Goal: Find specific page/section: Find specific page/section

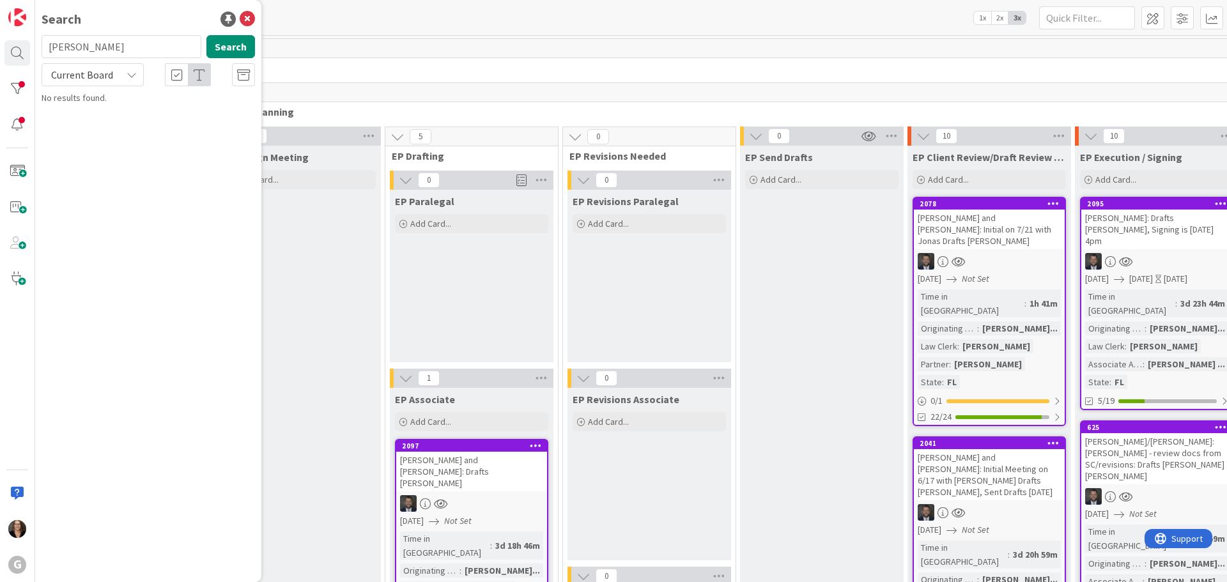
type input "[PERSON_NAME]"
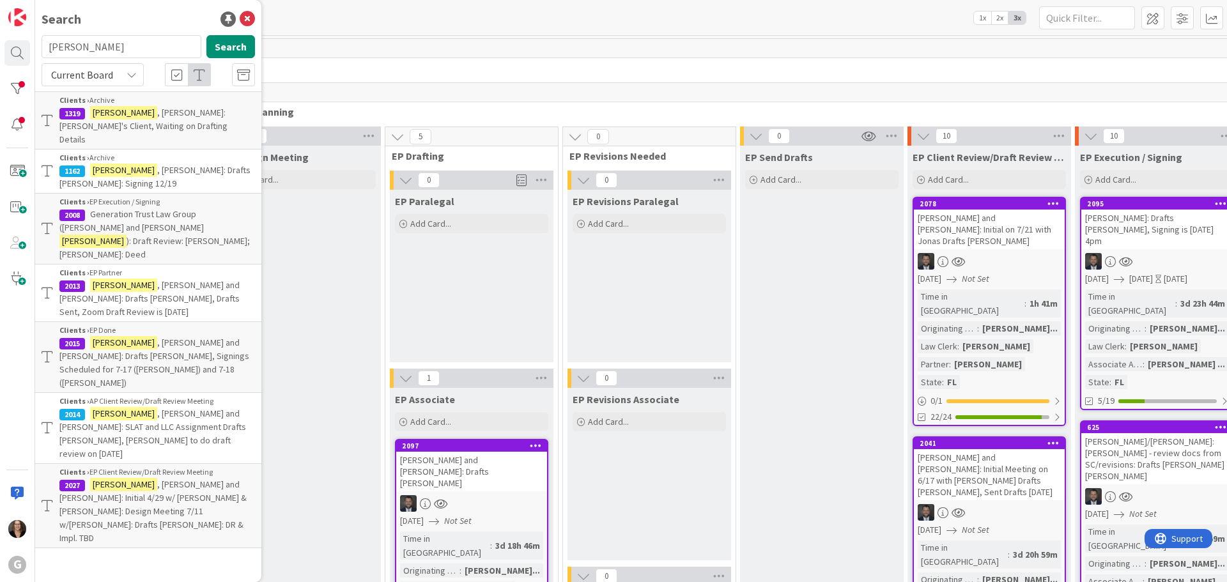
click at [169, 279] on span ", [PERSON_NAME] and [PERSON_NAME]: Drafts [PERSON_NAME], Drafts Sent, Zoom Draf…" at bounding box center [149, 298] width 180 height 38
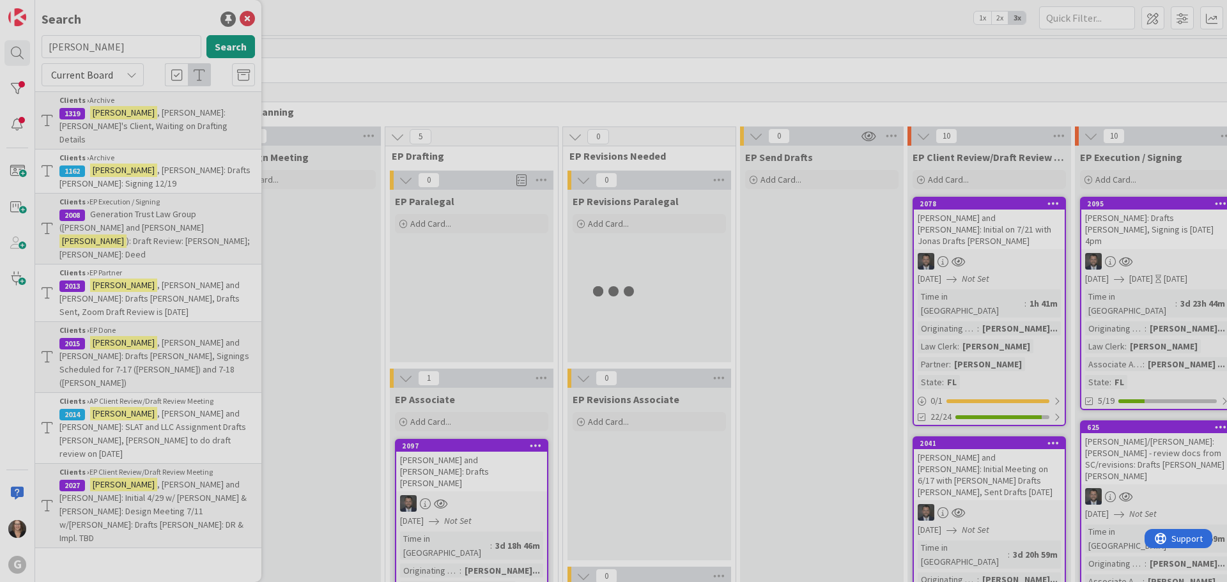
click at [169, 239] on div at bounding box center [613, 291] width 1227 height 582
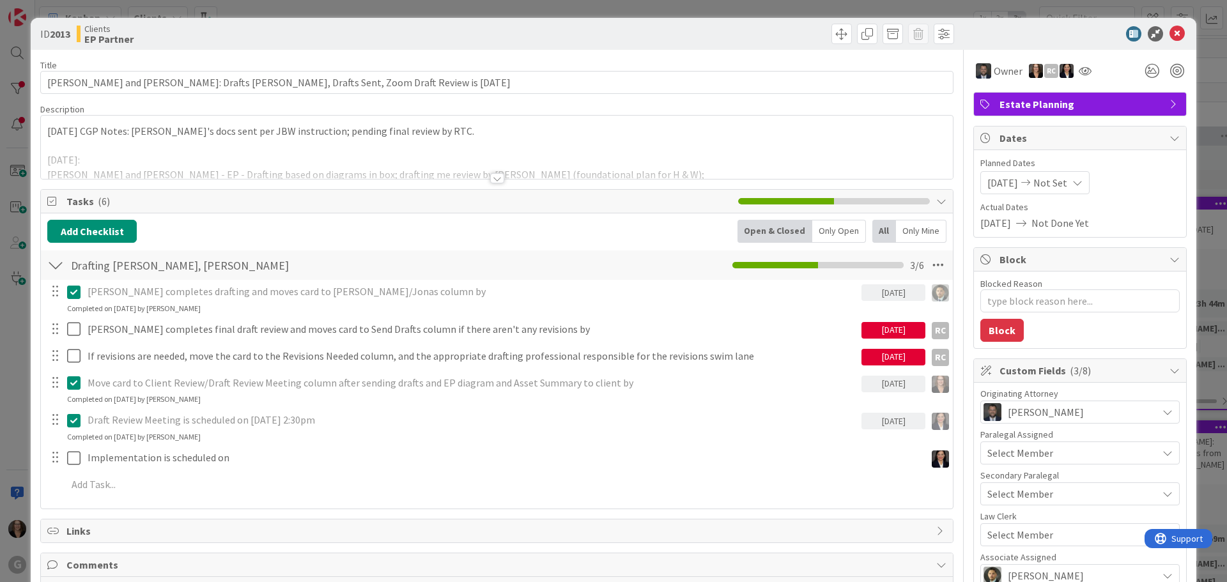
type textarea "x"
click at [1170, 29] on icon at bounding box center [1176, 33] width 15 height 15
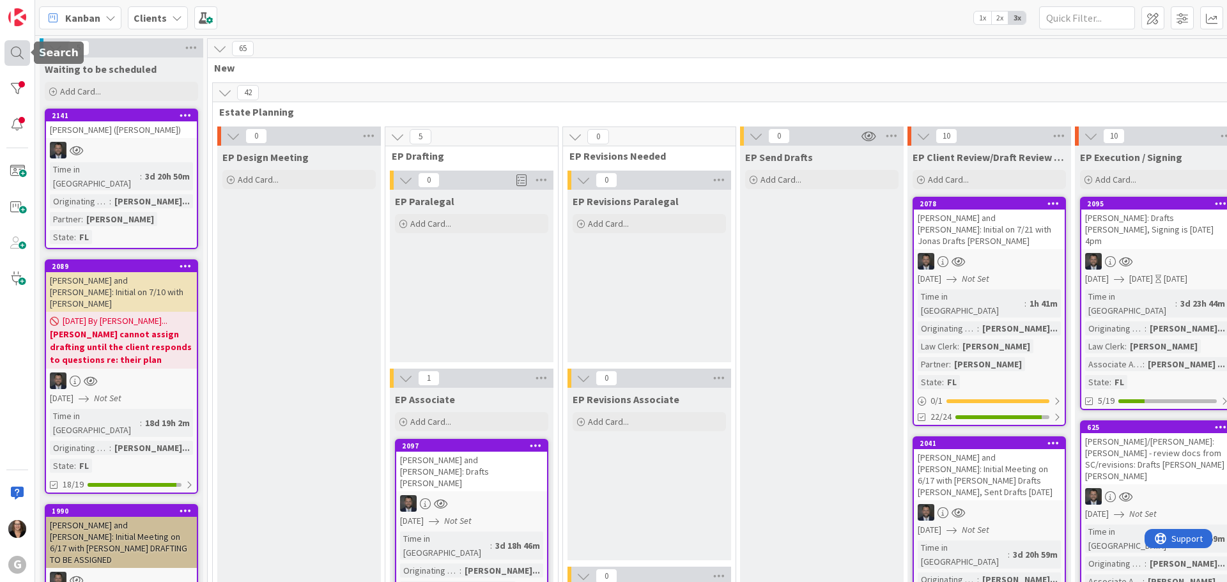
click at [17, 52] on div at bounding box center [17, 53] width 26 height 26
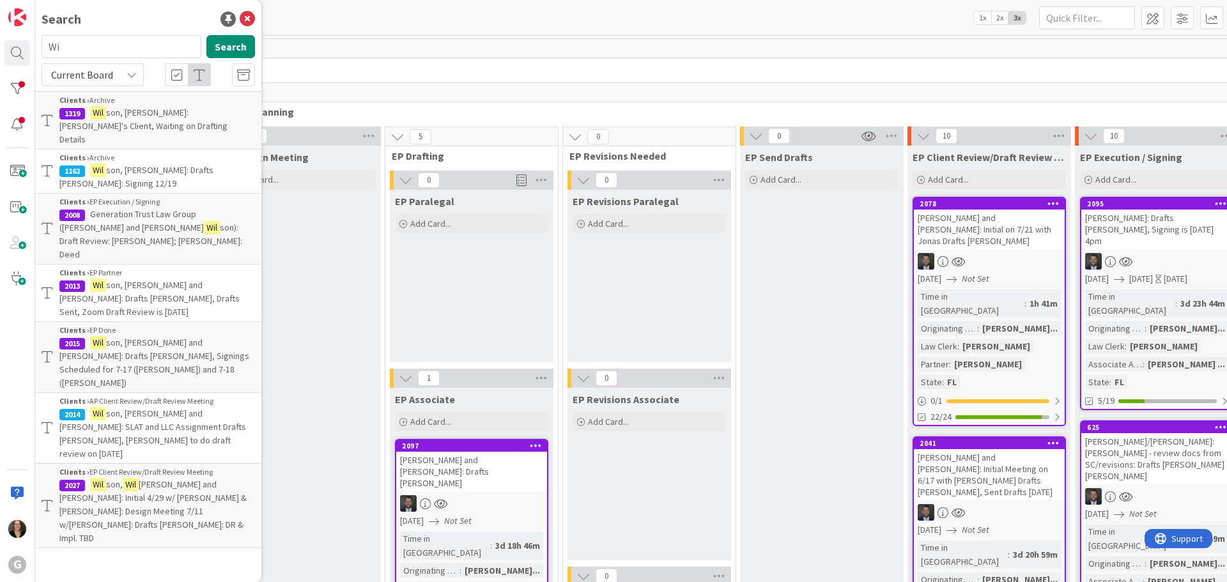
type input "W"
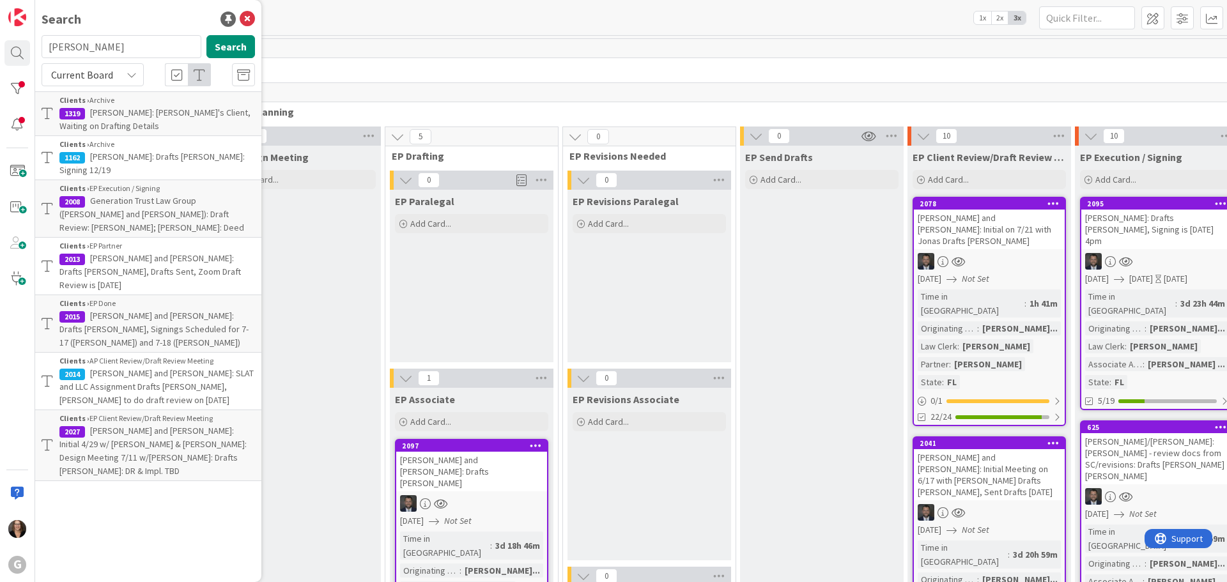
type input "[PERSON_NAME]"
